Goal: Transaction & Acquisition: Purchase product/service

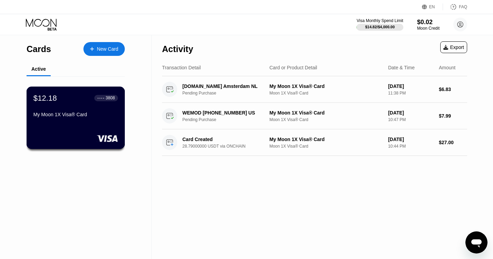
click at [56, 127] on div "$12.18 ● ● ● ● 3808 My Moon 1X Visa® Card" at bounding box center [76, 118] width 99 height 62
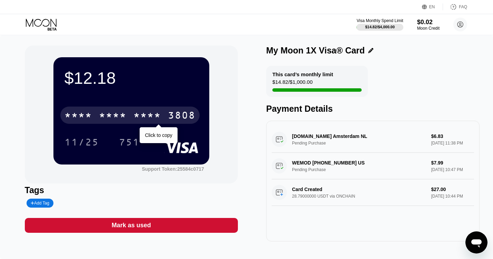
click at [133, 118] on div "* * * * * * * * * * * * 3808" at bounding box center [129, 115] width 139 height 17
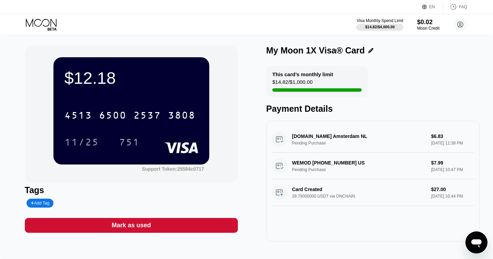
click at [118, 125] on div "4513 6500 2537 3808" at bounding box center [131, 112] width 134 height 23
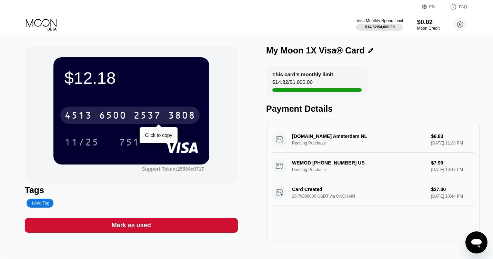
click at [117, 121] on div "6500" at bounding box center [113, 116] width 28 height 11
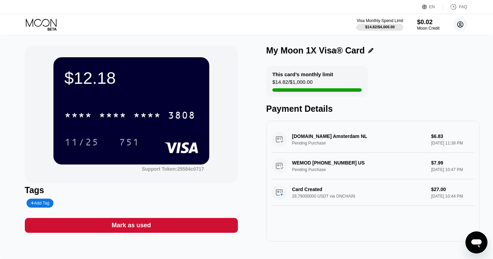
click at [461, 24] on icon at bounding box center [461, 25] width 4 height 4
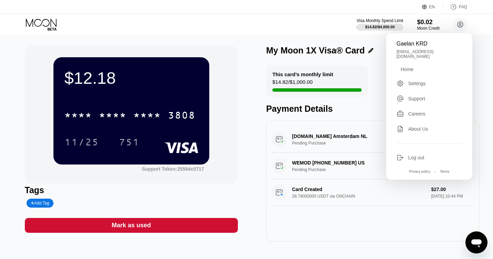
click at [409, 67] on div "Home" at bounding box center [407, 70] width 13 height 6
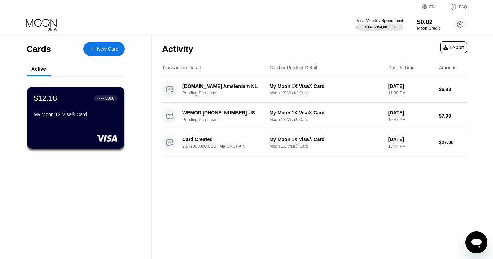
click at [103, 52] on div "New Card" at bounding box center [107, 49] width 21 height 6
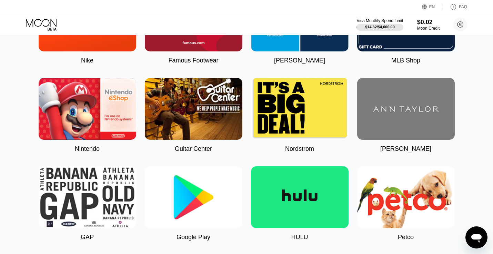
click at [188, 21] on div "Visa Monthly Spend Limit $14.82 / $4,000.00 $0.02 Moon Credit Gaelan KRD [EMAIL…" at bounding box center [246, 24] width 493 height 21
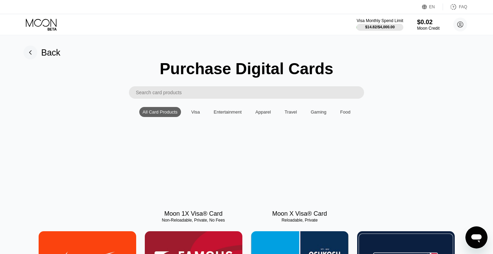
click at [213, 186] on div at bounding box center [194, 174] width 98 height 62
click at [209, 169] on div at bounding box center [194, 174] width 98 height 62
drag, startPoint x: 301, startPoint y: 154, endPoint x: 306, endPoint y: 163, distance: 10.8
click at [306, 163] on div at bounding box center [300, 174] width 98 height 62
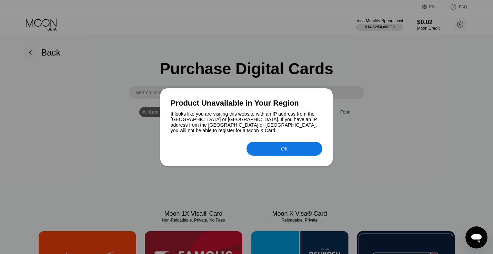
click at [416, 94] on div at bounding box center [246, 127] width 493 height 254
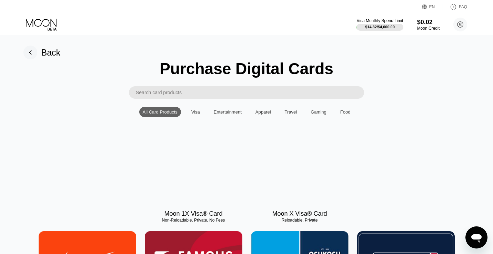
click at [315, 172] on div at bounding box center [300, 174] width 98 height 62
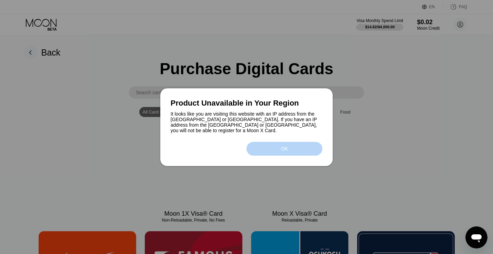
click at [282, 146] on div "OK" at bounding box center [284, 149] width 7 height 6
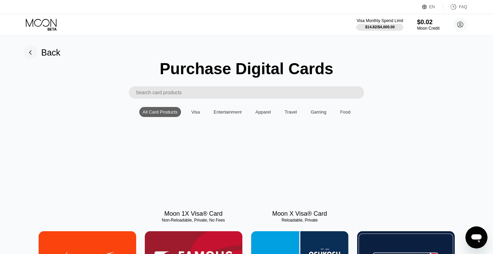
click at [183, 165] on div at bounding box center [194, 174] width 98 height 62
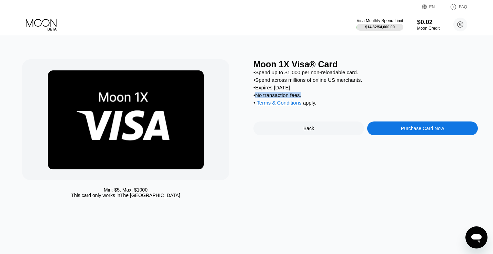
drag, startPoint x: 311, startPoint y: 103, endPoint x: 257, endPoint y: 104, distance: 54.2
click at [257, 104] on div "• Spend up to $1,000 per non-reloadable card. • Spend across millions of online…" at bounding box center [365, 89] width 224 height 40
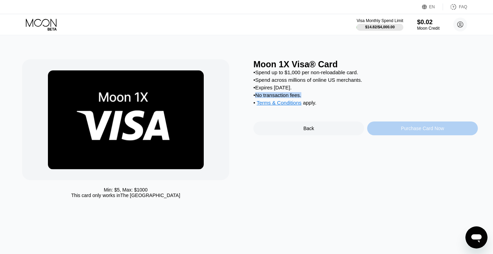
click at [411, 135] on div "Purchase Card Now" at bounding box center [422, 128] width 111 height 14
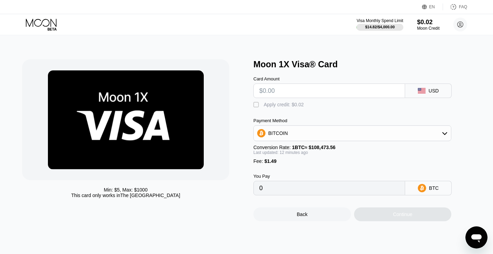
click at [254, 107] on div "" at bounding box center [256, 104] width 7 height 7
click at [284, 95] on input "text" at bounding box center [329, 91] width 140 height 14
type input "$2"
type input "0.00003199"
type input "$25"
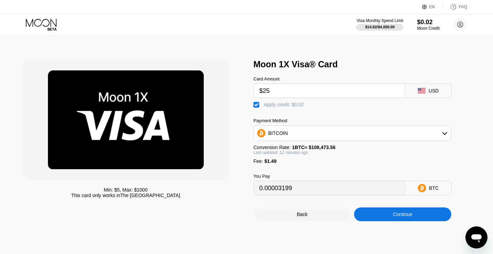
type input "0.00024402"
type input "$2"
type input "0.00003199"
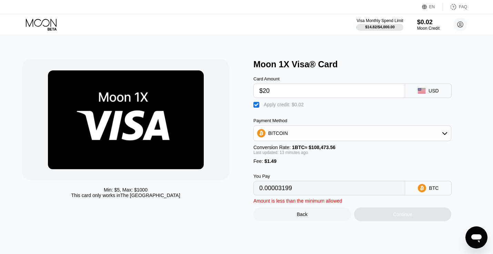
type input "$20"
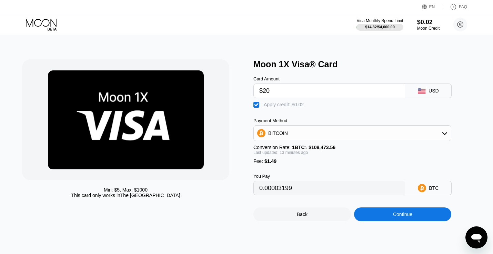
type input "0.00019793"
type input "$20"
click at [422, 141] on div "BITCOIN" at bounding box center [352, 133] width 198 height 16
click at [397, 116] on div "Card Amount $20 USD  Apply credit: $0.02 Payment Method BITCOIN Conversion Rat…" at bounding box center [363, 132] width 221 height 126
click at [397, 131] on div "BITCOIN" at bounding box center [352, 133] width 197 height 14
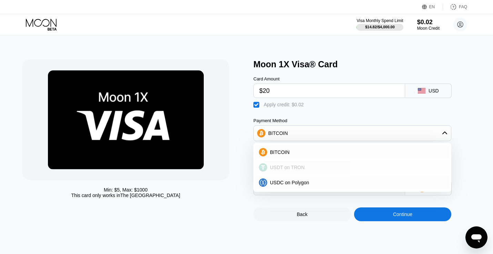
click at [335, 170] on div "USDT on TRON" at bounding box center [356, 167] width 179 height 6
type input "21.69"
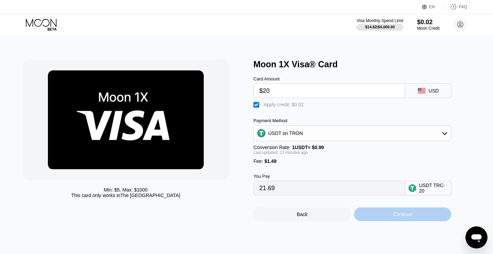
click at [397, 217] on div "Continue" at bounding box center [402, 214] width 19 height 6
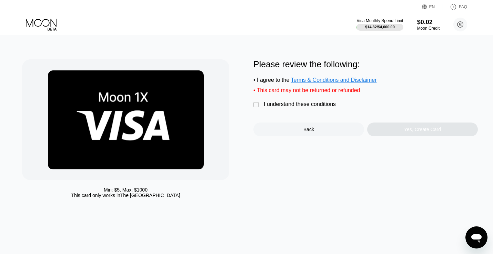
click at [261, 108] on div " I understand these conditions" at bounding box center [296, 104] width 86 height 7
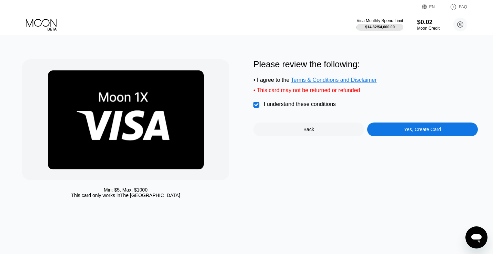
click at [448, 133] on div "Yes, Create Card" at bounding box center [422, 129] width 111 height 14
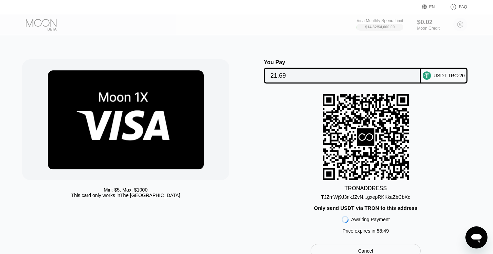
click at [364, 195] on div "TJZmWj9J3nkJZvN...gxepRKKkaZbCbXc" at bounding box center [365, 195] width 89 height 8
click at [437, 178] on div "TRON ADDRESS TJZmWj9J3nkJZvN...gxepRKKkaZbCbXc Only send USDT via TRON to this …" at bounding box center [365, 165] width 224 height 143
click at [398, 108] on icon at bounding box center [366, 137] width 86 height 86
click at [397, 110] on icon at bounding box center [366, 137] width 86 height 84
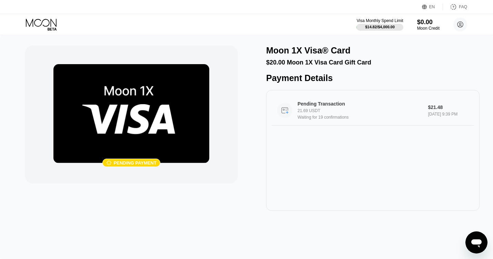
click at [374, 120] on div "Waiting for 19 confirmations" at bounding box center [363, 117] width 131 height 5
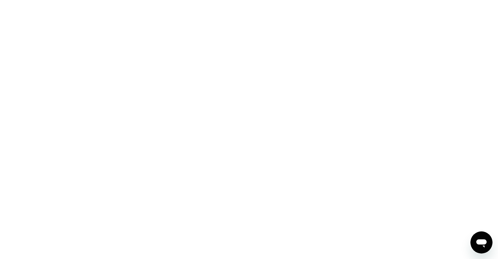
click at [347, 118] on div at bounding box center [249, 129] width 498 height 259
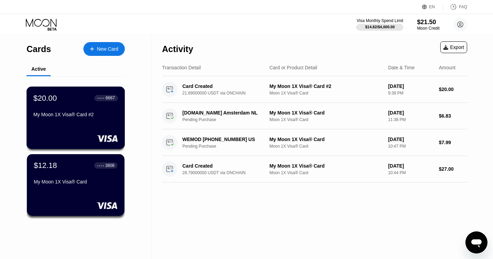
click at [64, 110] on div "$20.00 ● ● ● ● 6667 My Moon 1X Visa® Card #2" at bounding box center [75, 106] width 84 height 27
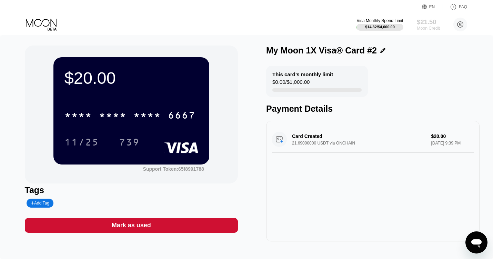
click at [423, 27] on div "Moon Credit" at bounding box center [428, 28] width 23 height 5
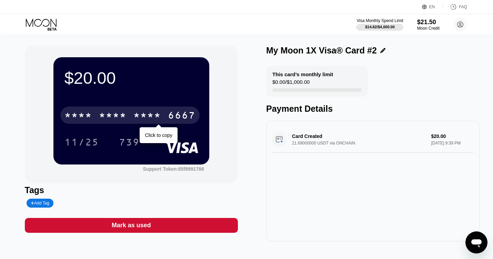
click at [112, 119] on div "* * * *" at bounding box center [113, 116] width 28 height 11
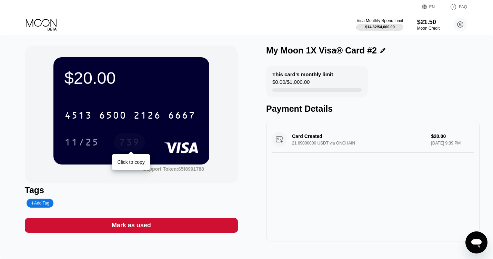
click at [131, 138] on div "739" at bounding box center [129, 141] width 31 height 17
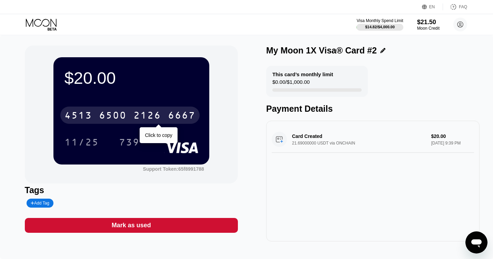
click at [119, 114] on div "6500" at bounding box center [113, 116] width 28 height 11
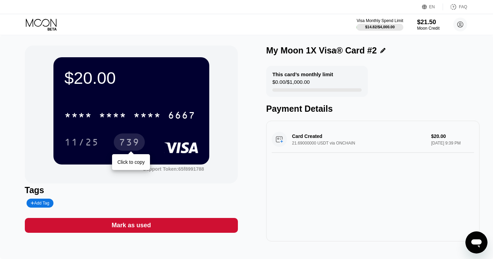
click at [120, 144] on div "739" at bounding box center [129, 143] width 21 height 11
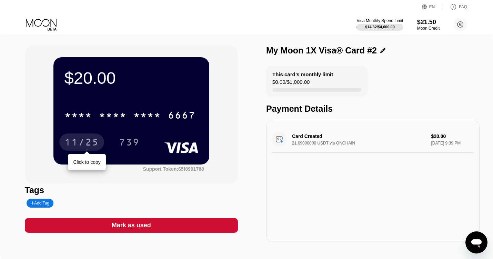
click at [79, 138] on div "11/25" at bounding box center [81, 141] width 45 height 17
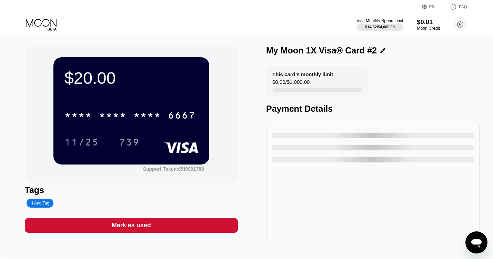
click at [418, 29] on div "Moon Credit" at bounding box center [428, 28] width 23 height 5
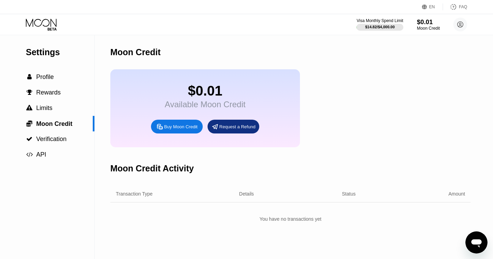
click at [418, 29] on div "Moon Credit" at bounding box center [428, 28] width 23 height 5
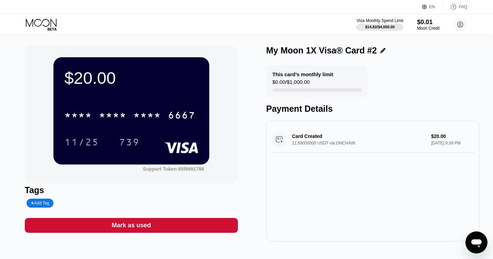
click at [312, 143] on div "Card Created 21.69000000 USDT via ONCHAIN $20.00 Sep 25, 2025 9:39 PM" at bounding box center [373, 139] width 202 height 27
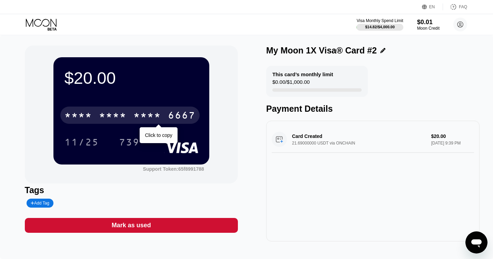
click at [130, 120] on div "* * * * * * * * * * * * 6667" at bounding box center [129, 115] width 139 height 17
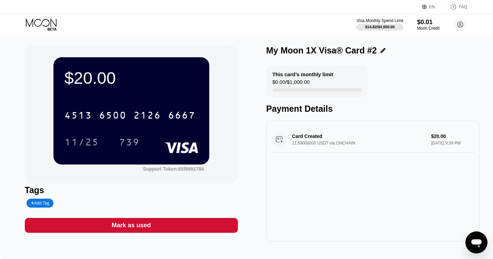
click at [50, 66] on div "$20.00 4513 6500 2126 6667 11/25 739 Support Token: 65f8991788" at bounding box center [131, 115] width 213 height 138
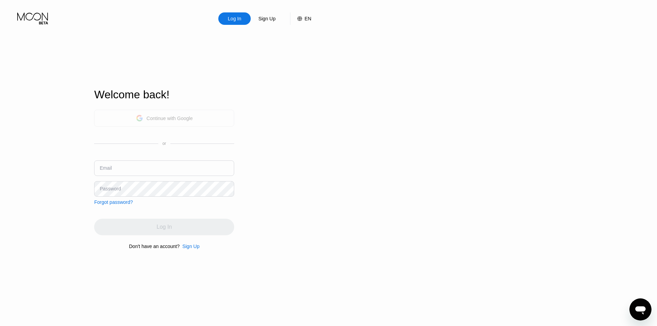
click at [163, 120] on div "Continue with Google" at bounding box center [170, 119] width 46 height 6
click at [296, 21] on div "EN" at bounding box center [300, 18] width 21 height 12
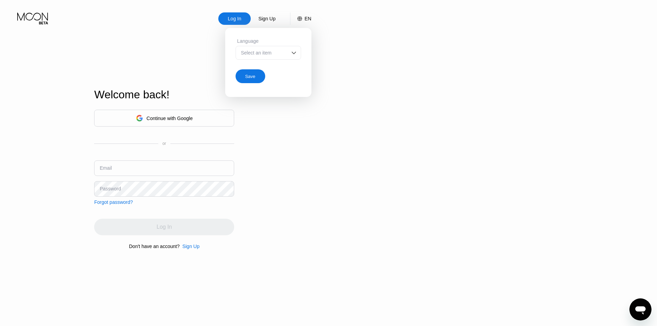
click at [300, 45] on div "Language Select an item" at bounding box center [269, 52] width 66 height 28
click at [297, 49] on div "Select an item" at bounding box center [269, 53] width 66 height 14
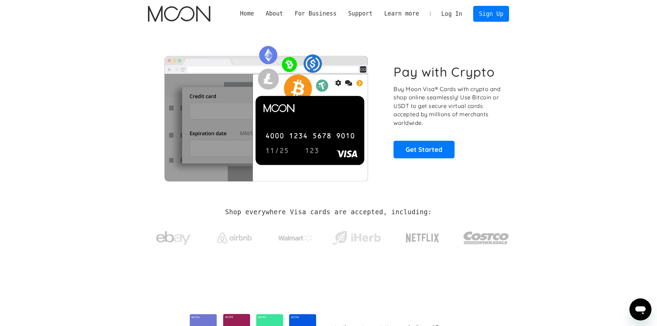
click at [451, 14] on link "Log In" at bounding box center [452, 13] width 32 height 15
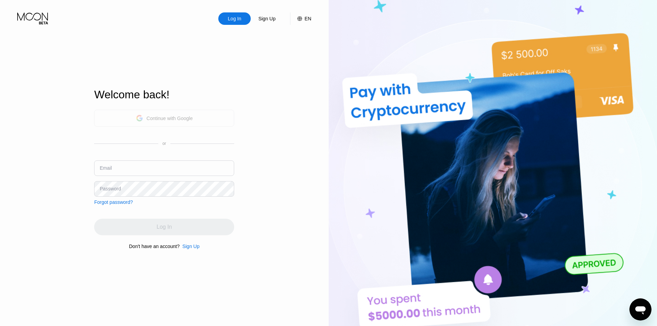
click at [206, 120] on div "Continue with Google" at bounding box center [164, 118] width 140 height 17
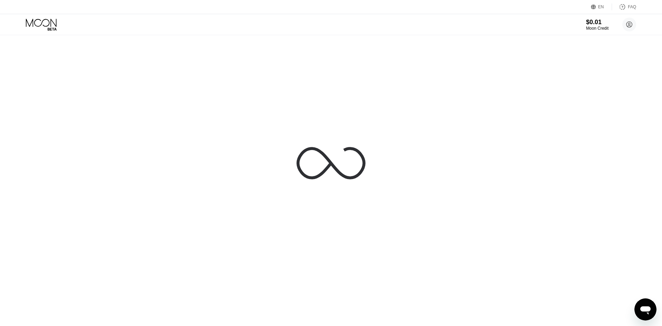
click at [301, 147] on icon at bounding box center [331, 163] width 69 height 69
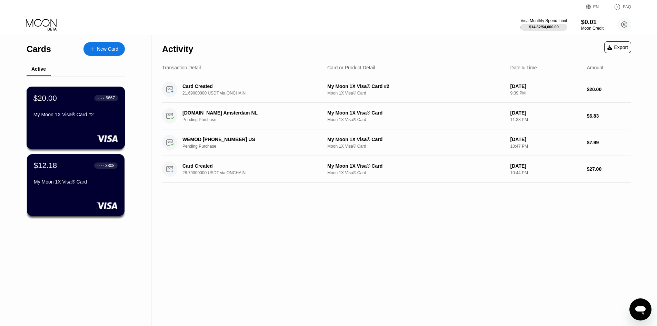
click at [57, 117] on div "My Moon 1X Visa® Card #2" at bounding box center [75, 115] width 84 height 6
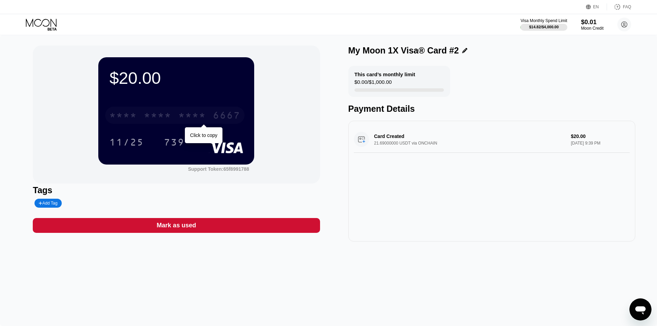
click at [190, 116] on div "* * * *" at bounding box center [192, 116] width 28 height 11
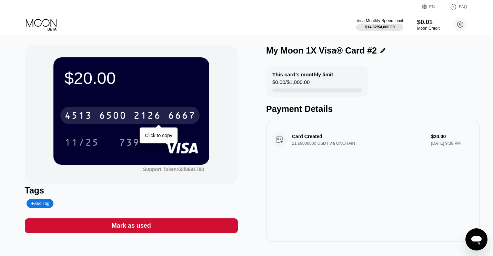
click at [134, 108] on div "[CREDIT_CARD_NUMBER]" at bounding box center [129, 115] width 139 height 17
click at [92, 117] on div "* * * * * * * * * * * * 6667" at bounding box center [129, 115] width 139 height 17
click at [91, 117] on div "4513" at bounding box center [78, 116] width 28 height 11
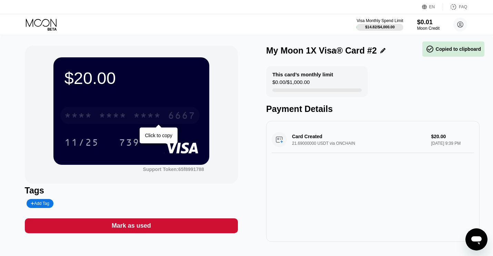
click at [90, 117] on div "* * * *" at bounding box center [78, 116] width 28 height 11
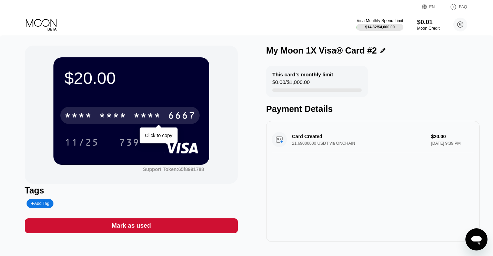
click at [88, 117] on div "* * * *" at bounding box center [78, 116] width 28 height 11
click at [88, 117] on div "4513" at bounding box center [78, 116] width 28 height 11
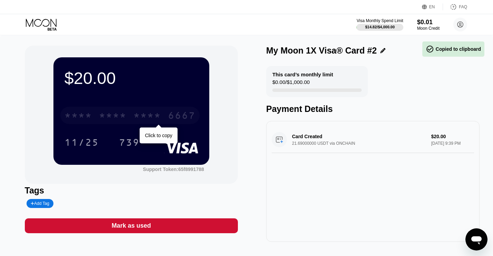
click at [87, 117] on div "* * * *" at bounding box center [78, 116] width 28 height 11
click at [87, 117] on div "4513" at bounding box center [78, 116] width 28 height 11
click at [123, 116] on div "* * * *" at bounding box center [113, 116] width 28 height 11
